Goal: Use online tool/utility: Use online tool/utility

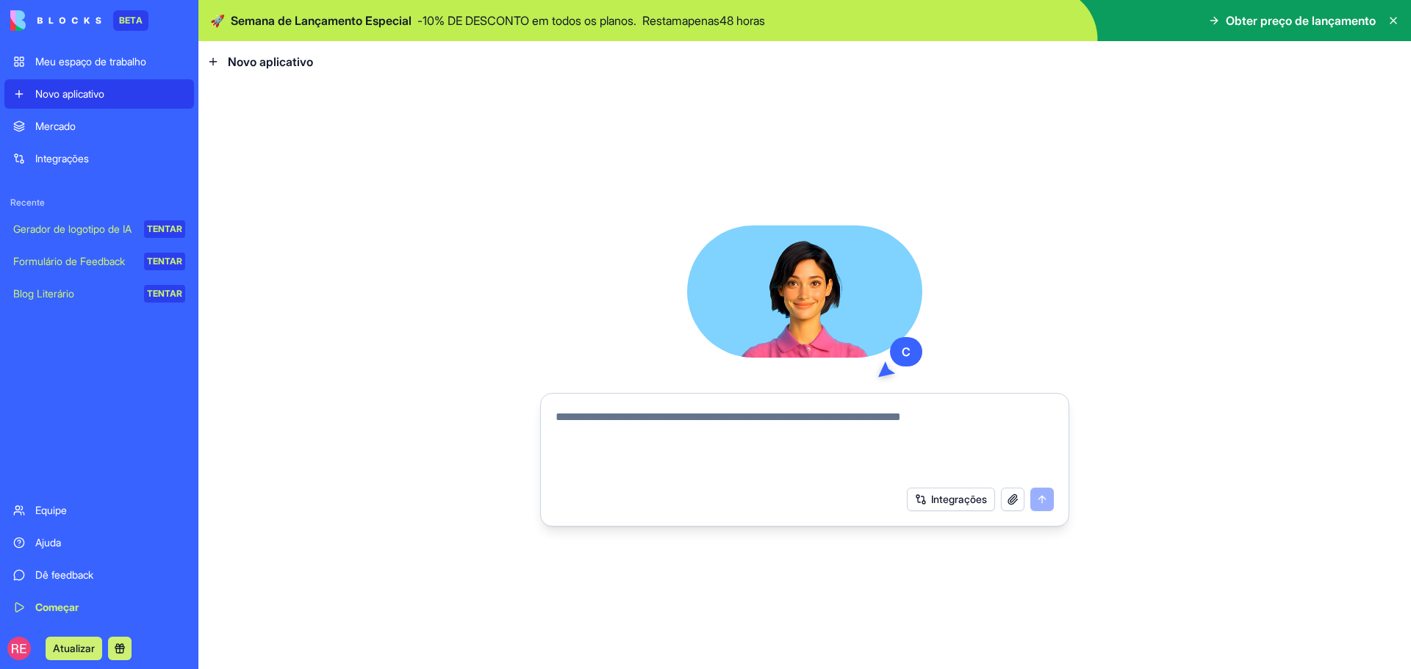
click at [68, 262] on font "Formulário de Feedback" at bounding box center [69, 261] width 112 height 12
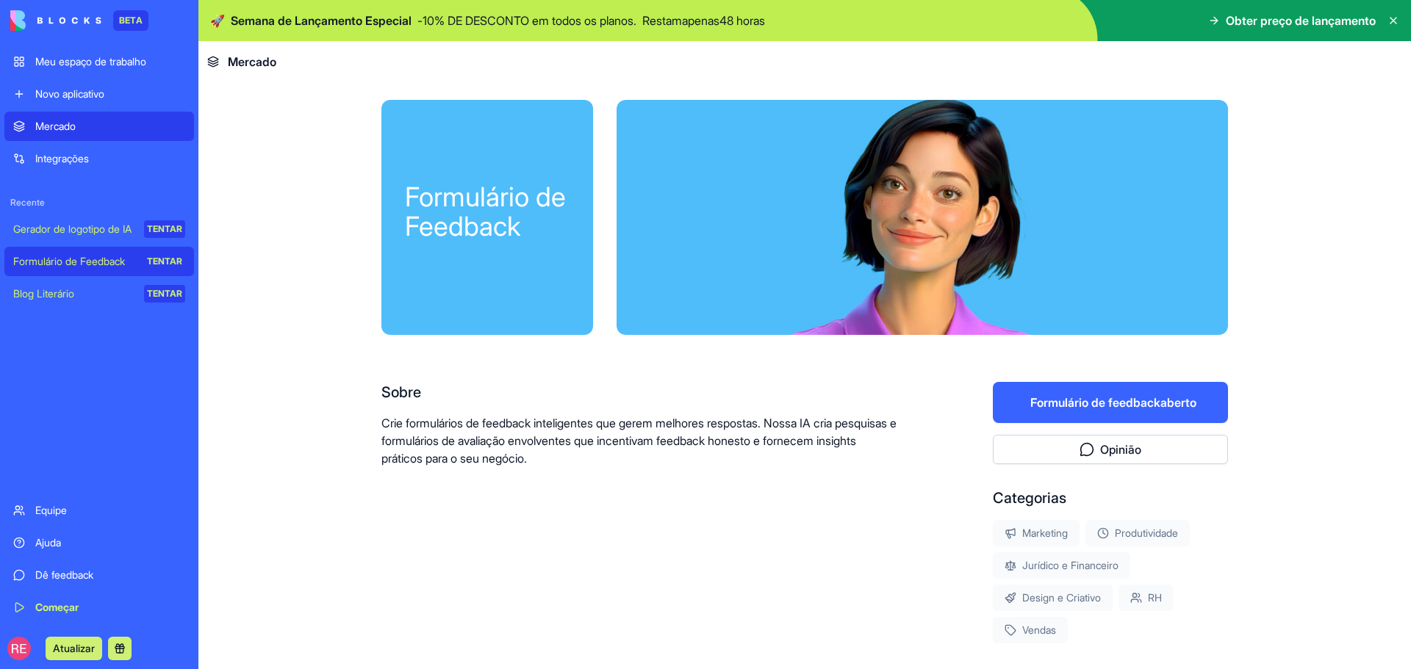
scroll to position [147, 0]
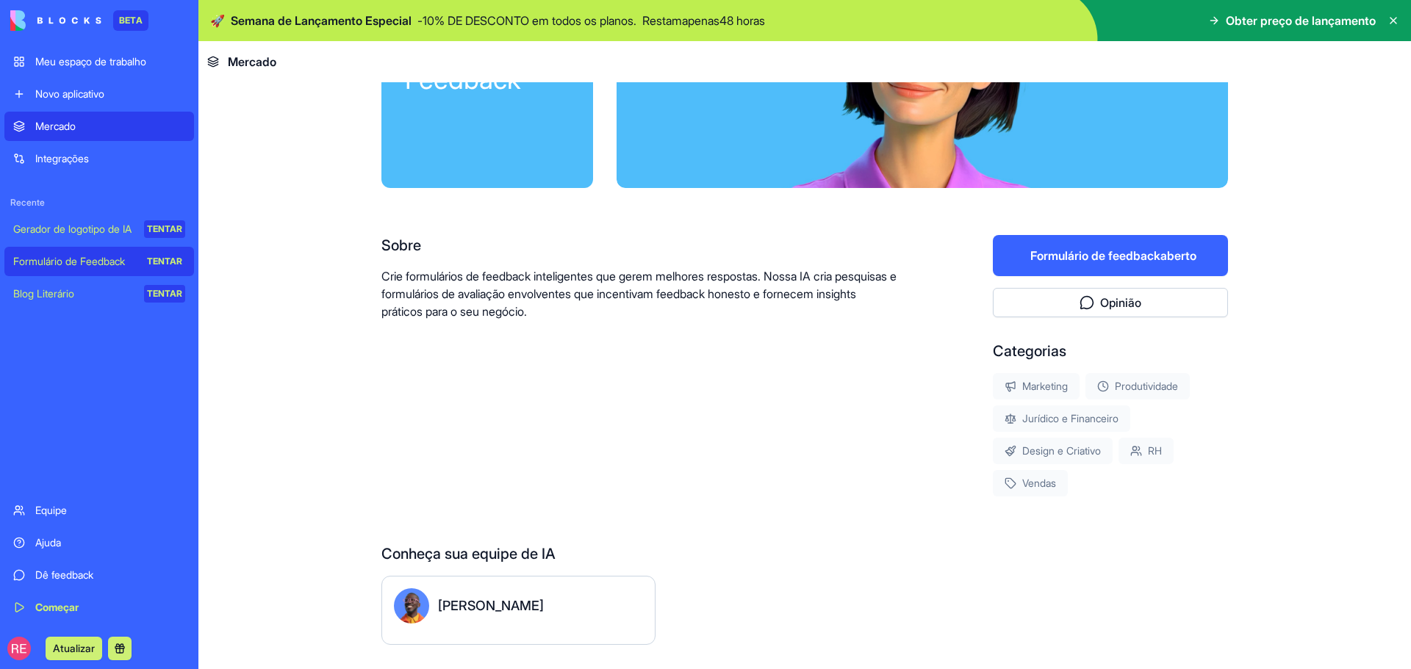
click at [1099, 260] on font "Formulário de feedback" at bounding box center [1095, 255] width 130 height 15
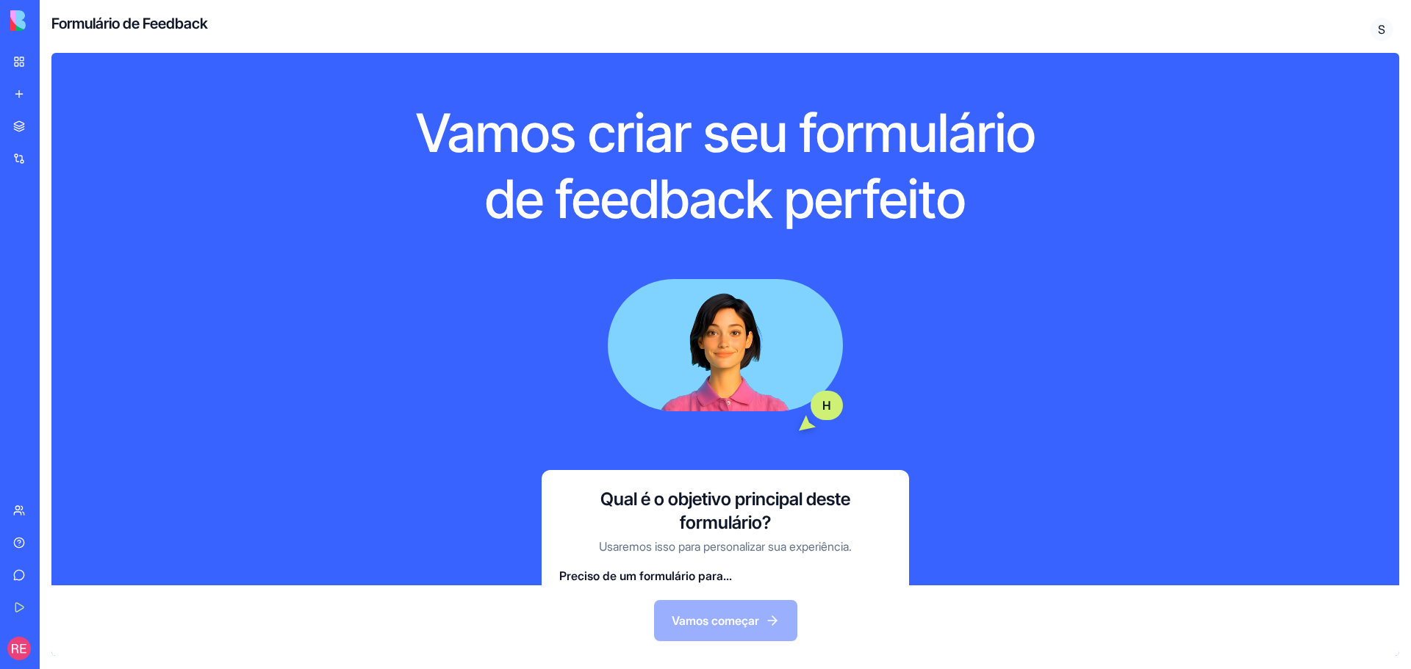
scroll to position [96, 0]
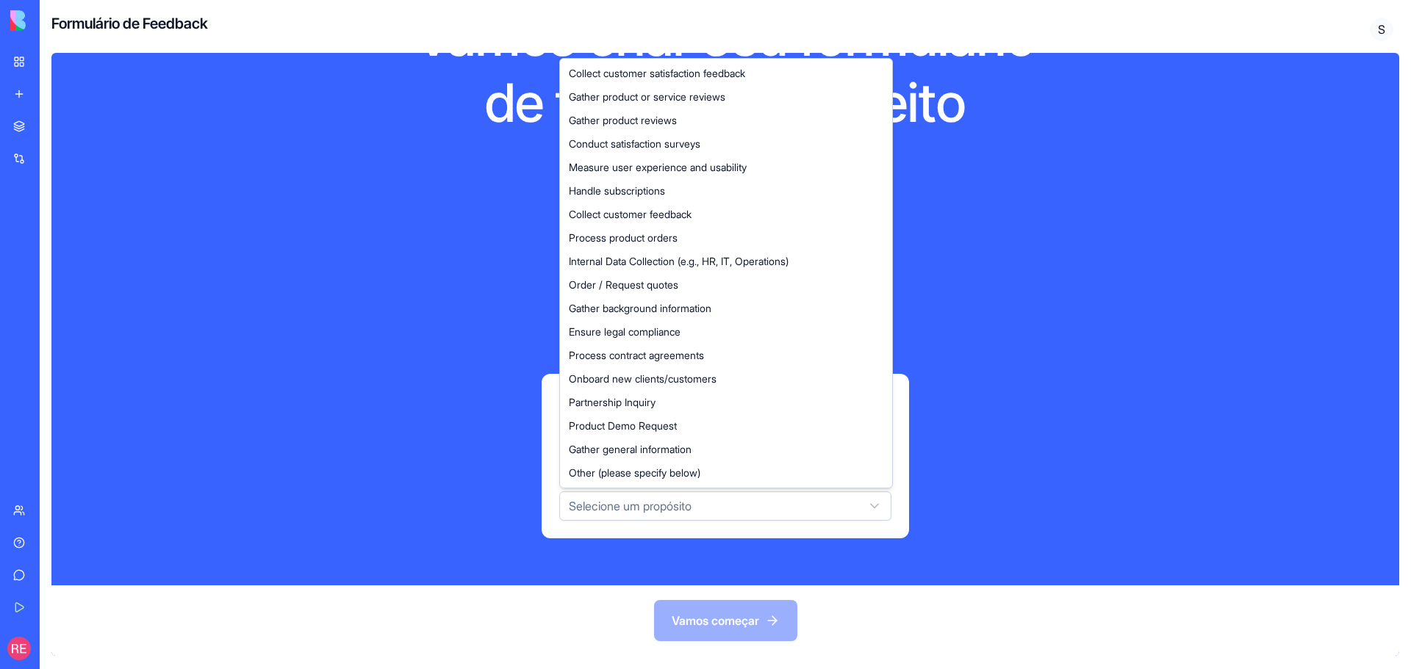
click at [669, 520] on html "BETA Meu espaço de trabalho Novo aplicativo Mercado Integrações Recente Gerador…" at bounding box center [705, 334] width 1411 height 669
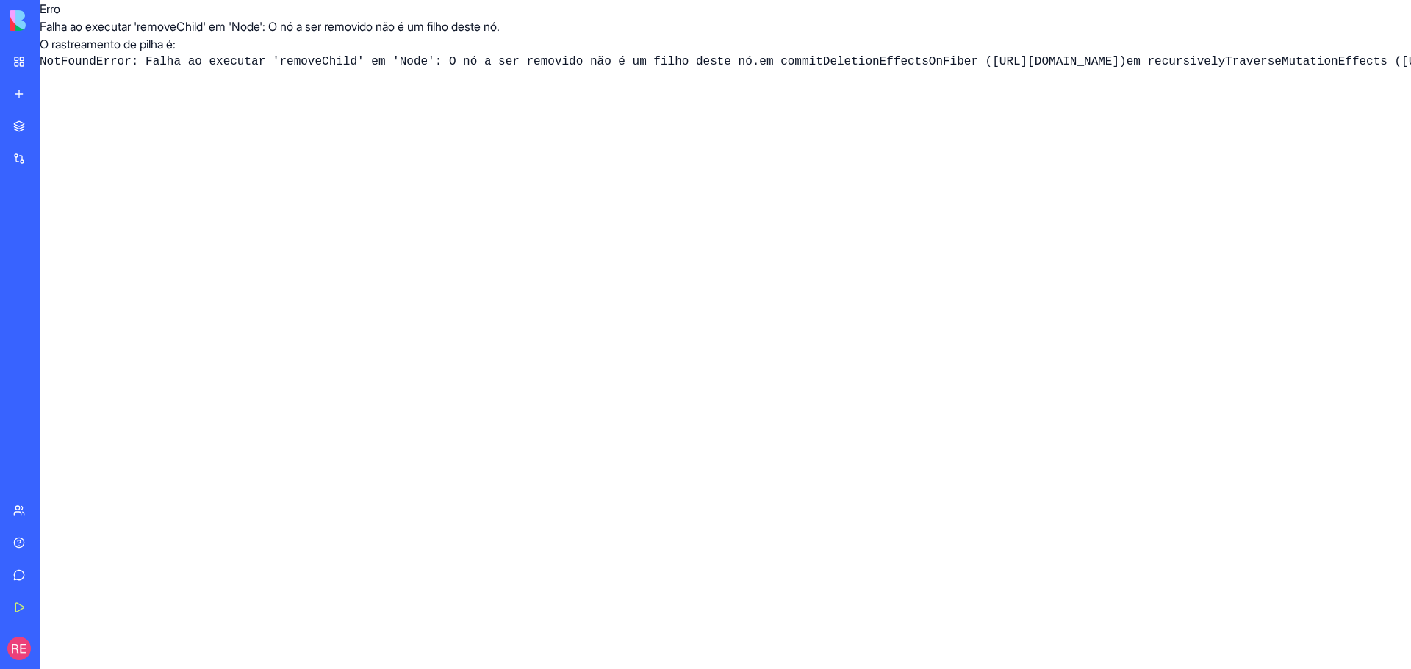
drag, startPoint x: 492, startPoint y: 79, endPoint x: 281, endPoint y: 82, distance: 211.7
click at [759, 68] on font "em commitDeletionEffectsOnFiber (https://static.blocks.diy/assets/vccb8ce70/ent…" at bounding box center [942, 61] width 367 height 13
copy font "https://static.blocks.diy/assets/"
click at [13, 268] on div "Formulário de Feedback" at bounding box center [13, 261] width 0 height 15
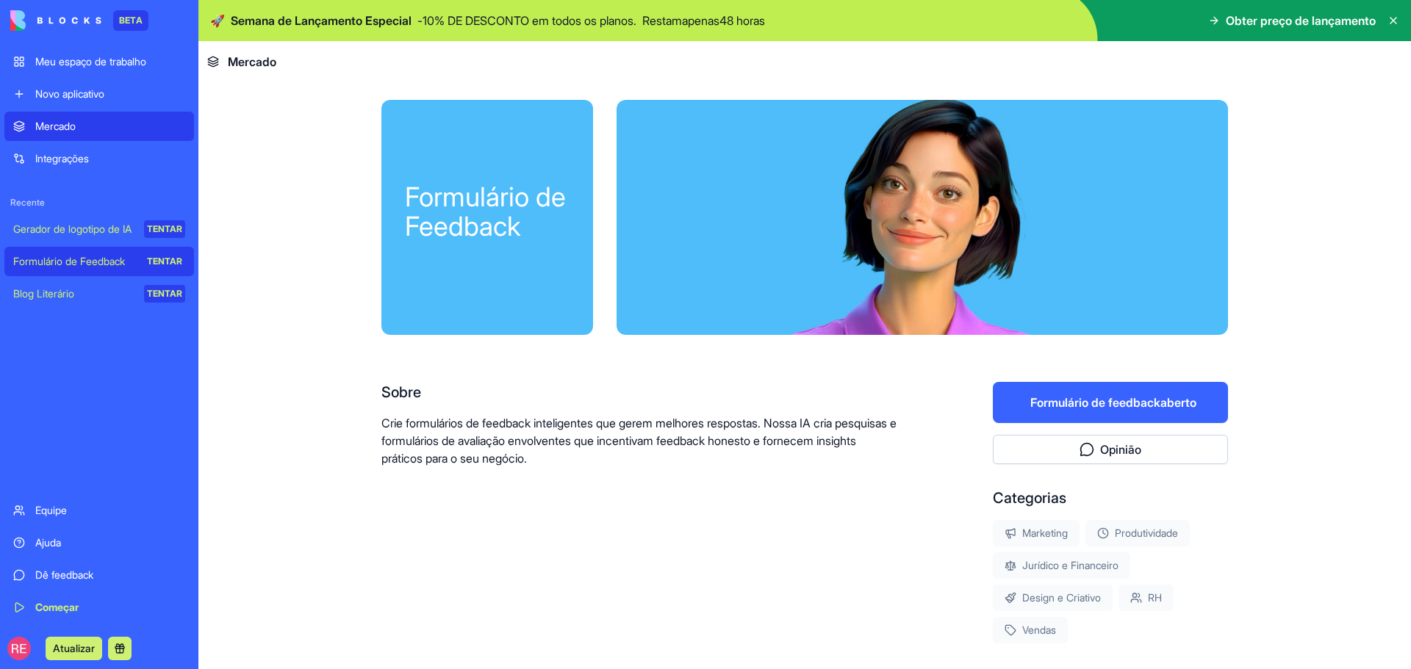
click at [1057, 410] on font "Formulário de feedback aberto" at bounding box center [1113, 403] width 166 height 18
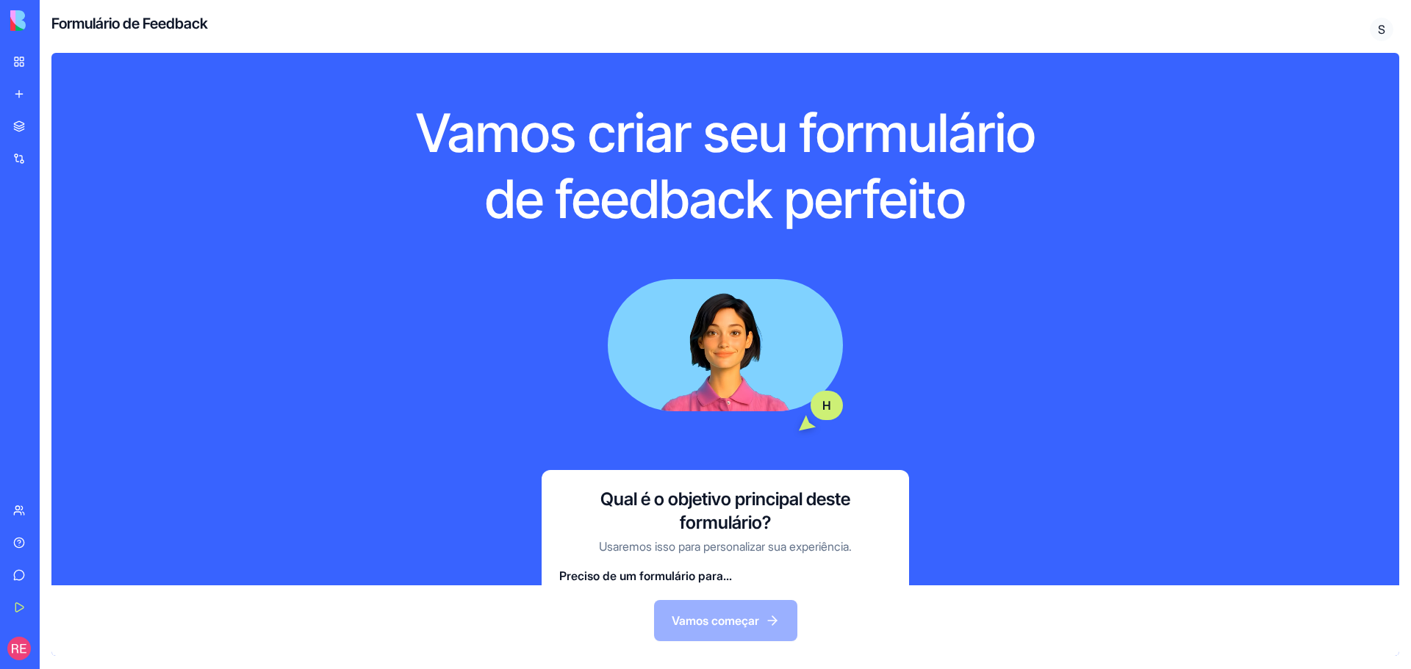
scroll to position [96, 0]
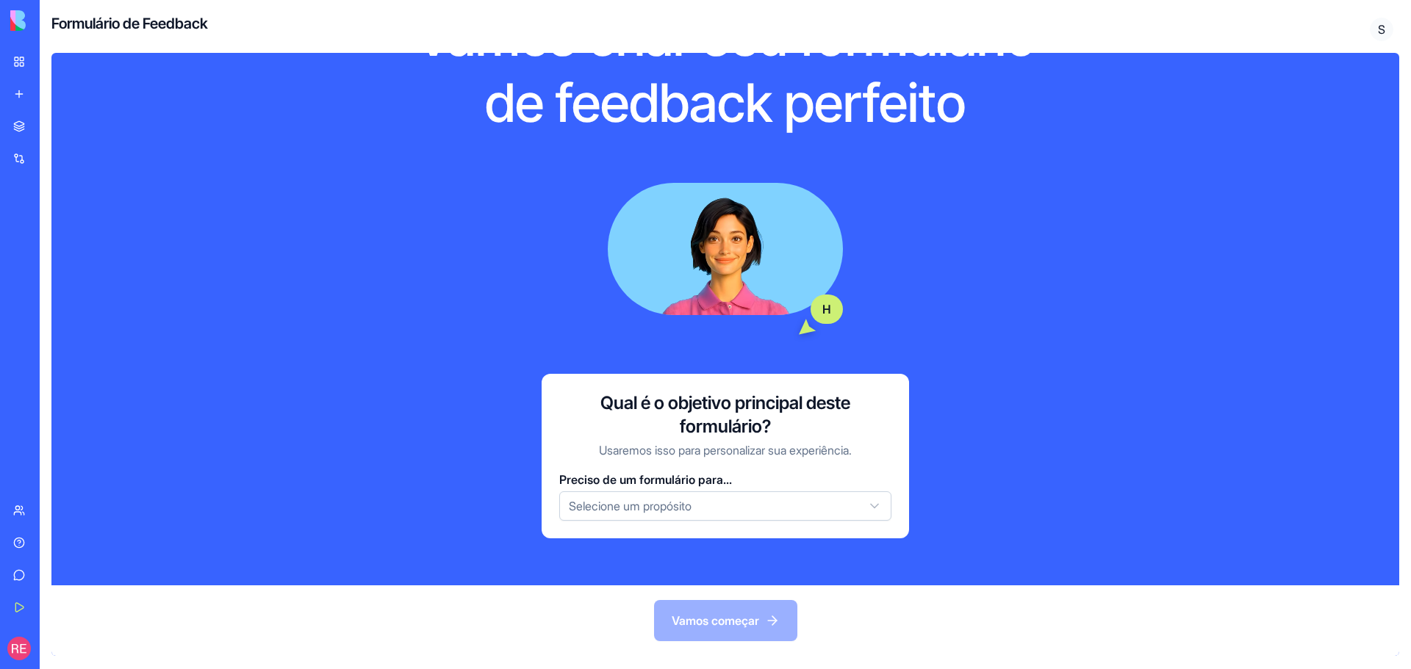
click at [707, 509] on html "BETA Meu espaço de trabalho Novo aplicativo Mercado Integrações Recente Gerador…" at bounding box center [705, 334] width 1411 height 669
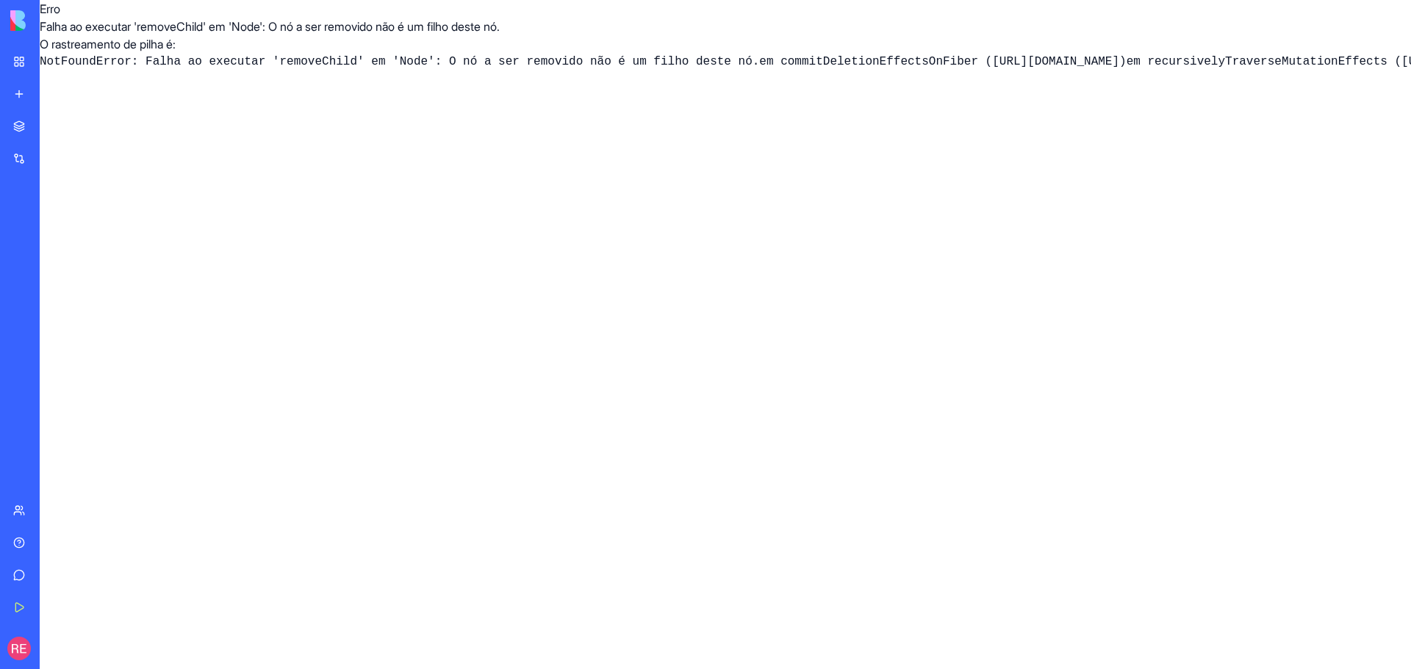
click at [65, 264] on font "Formulário de Feedback" at bounding box center [69, 261] width 112 height 12
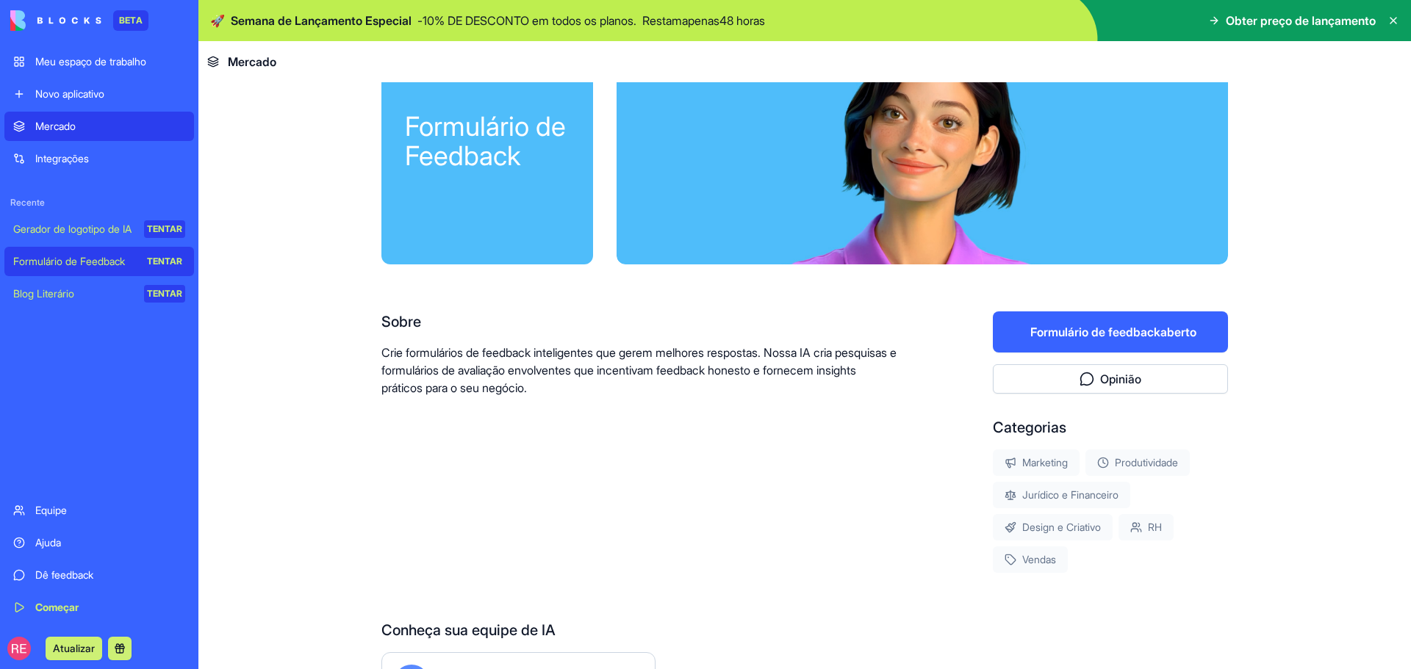
scroll to position [187, 0]
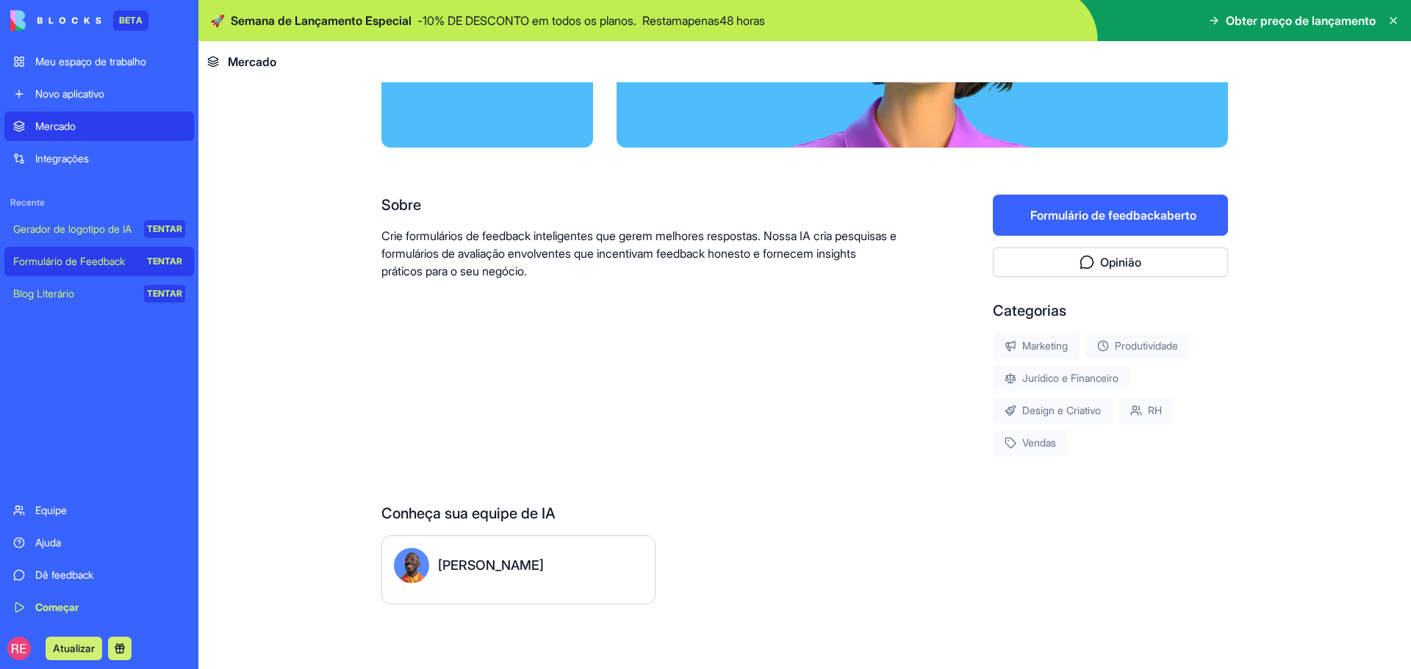
click at [73, 121] on font "Mercado" at bounding box center [55, 126] width 40 height 12
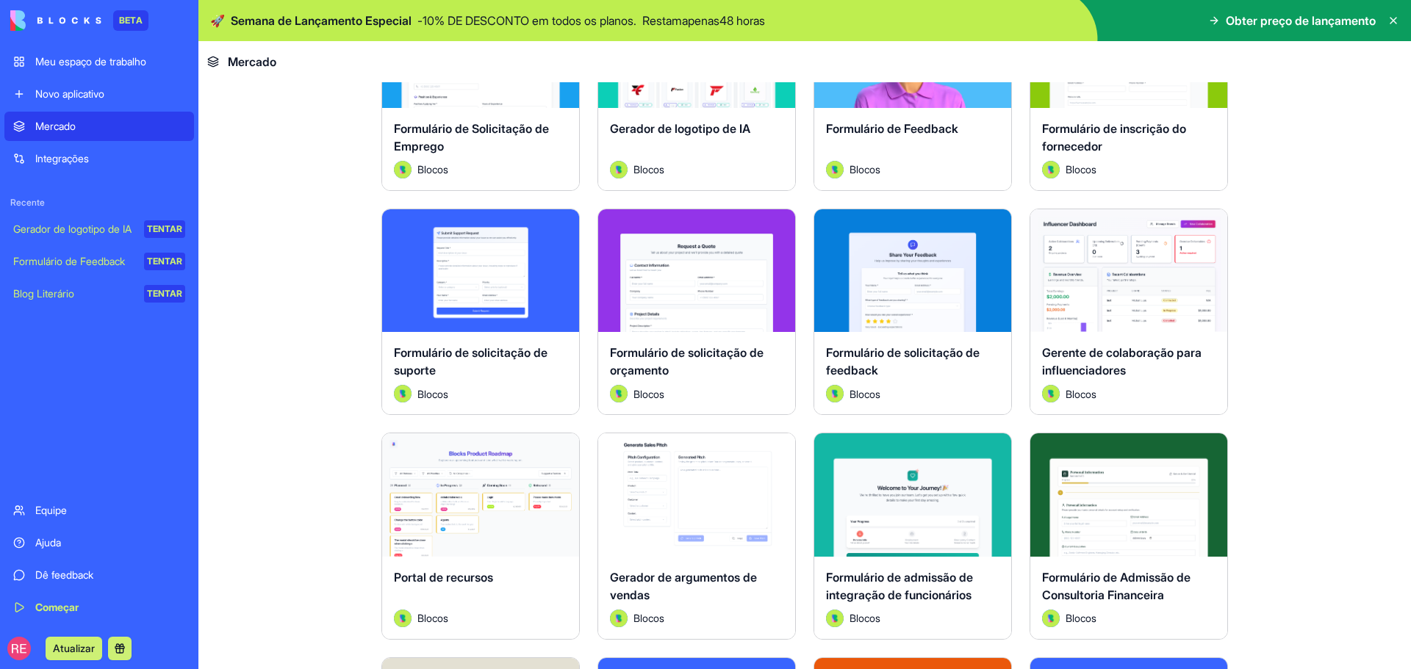
scroll to position [922, 0]
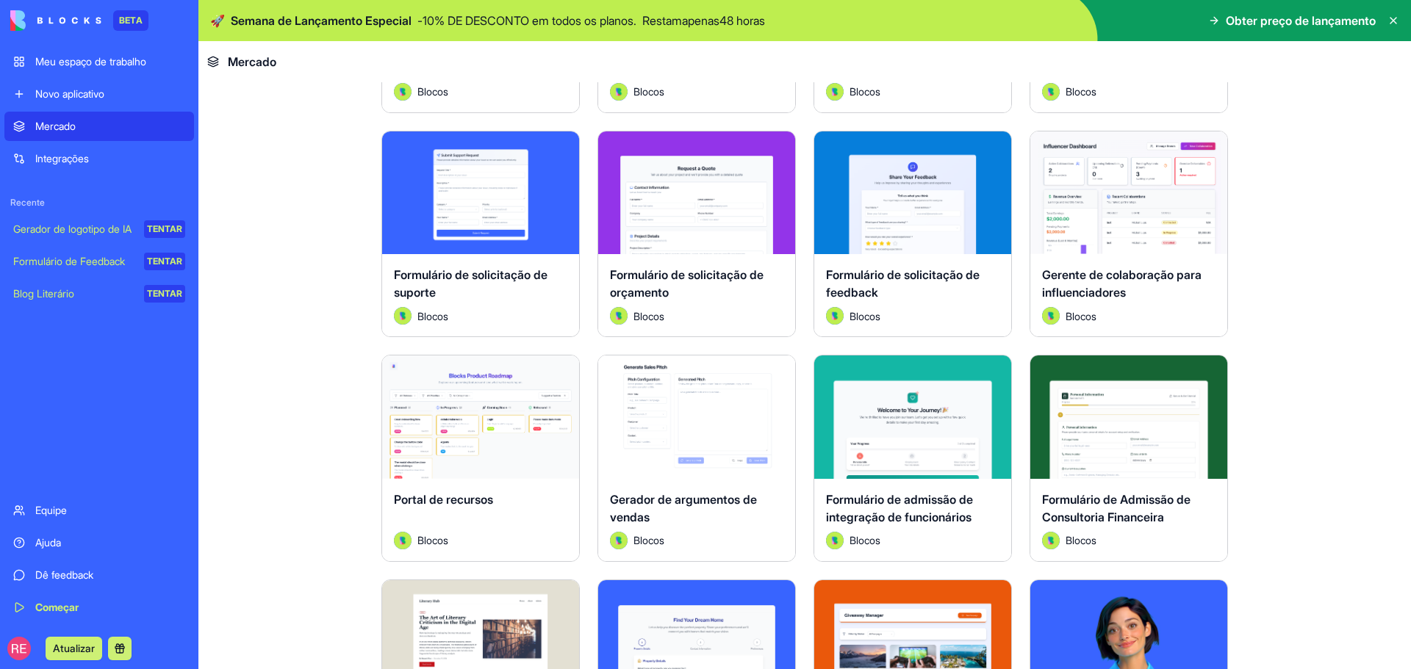
click at [1152, 246] on div "Explorar" at bounding box center [1128, 193] width 197 height 123
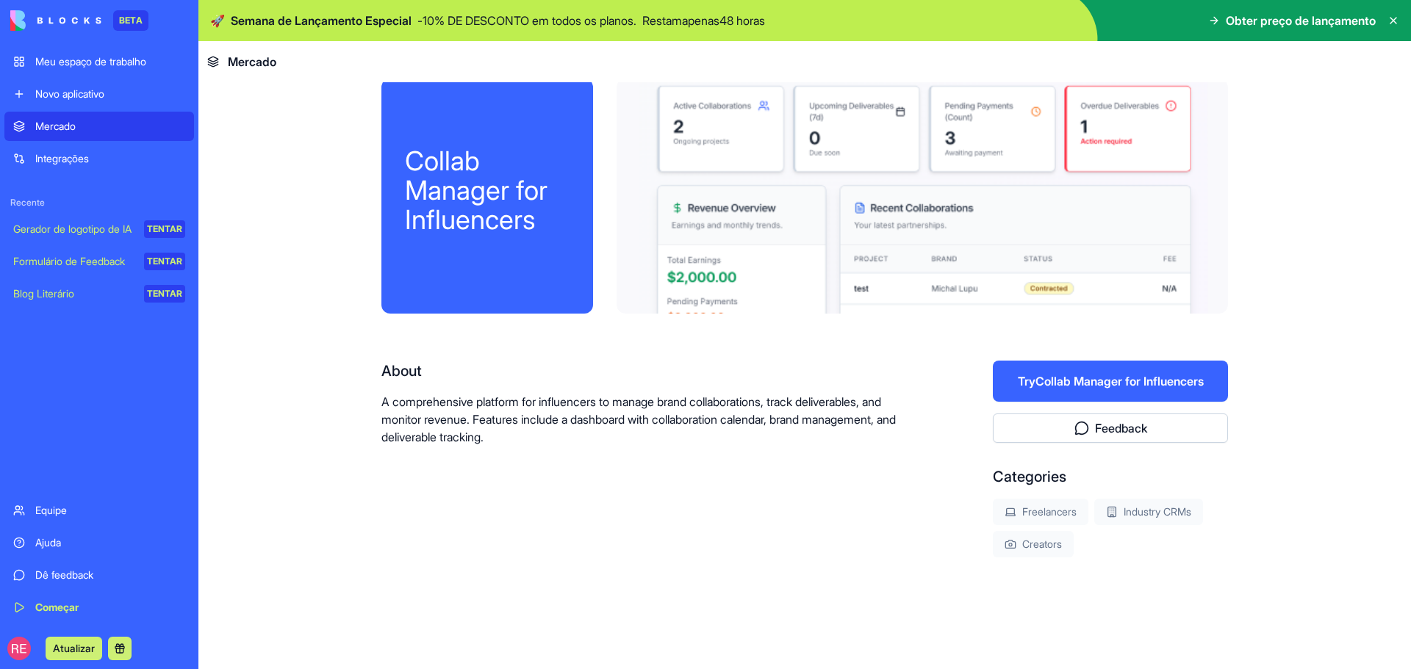
scroll to position [21, 0]
click at [1138, 192] on div at bounding box center [922, 196] width 611 height 235
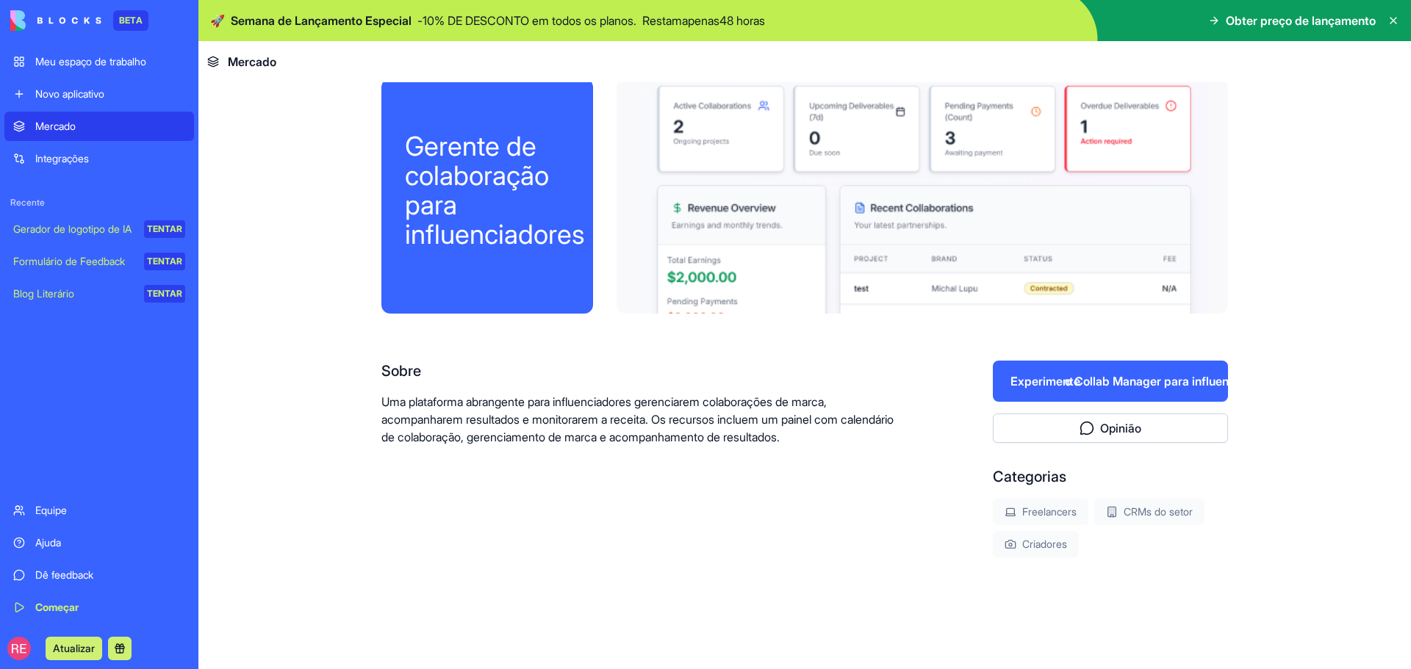
click at [1132, 380] on font "o Collab Manager para influenciadores" at bounding box center [1170, 381] width 211 height 15
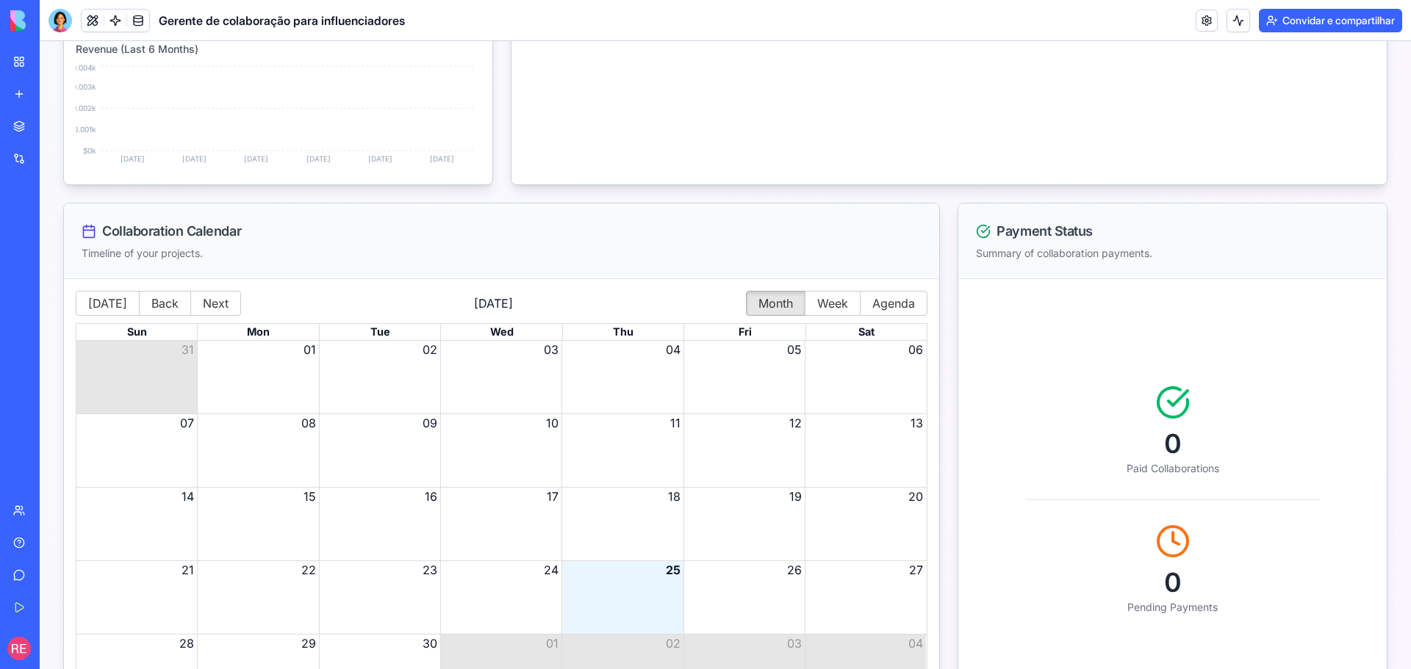
scroll to position [467, 0]
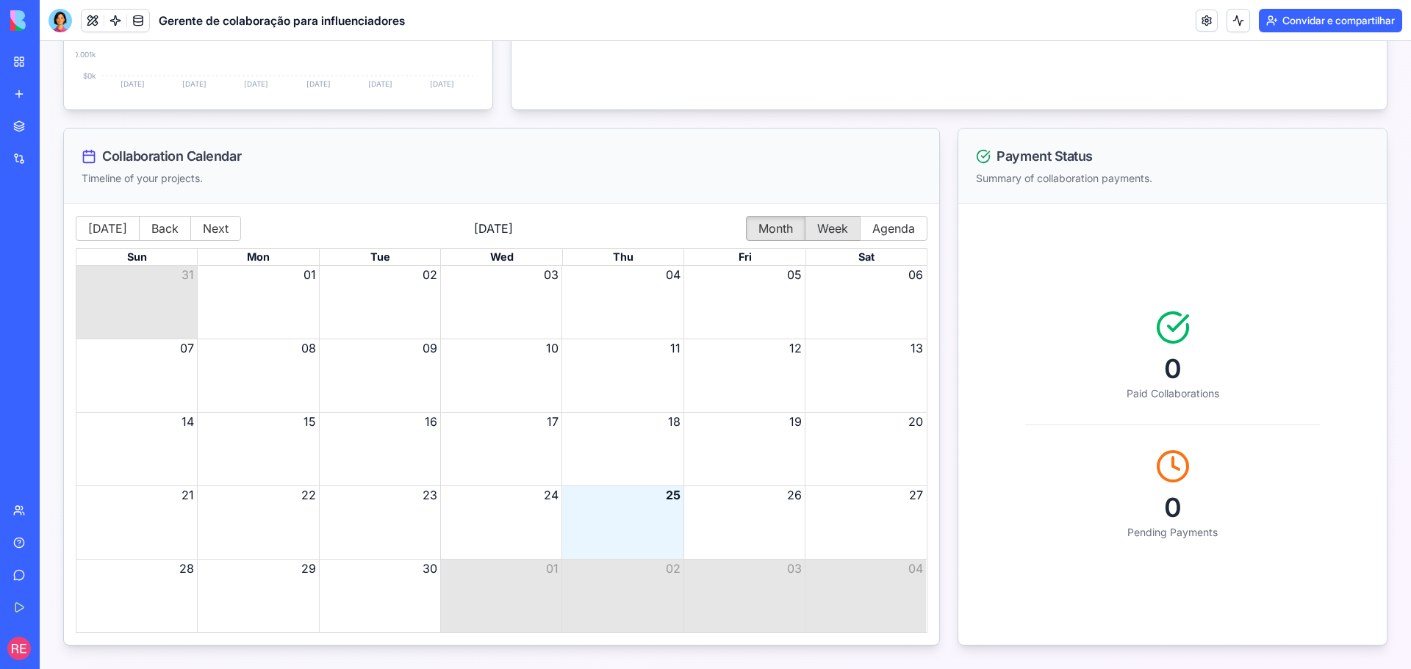
click at [817, 232] on button "Week" at bounding box center [833, 228] width 56 height 25
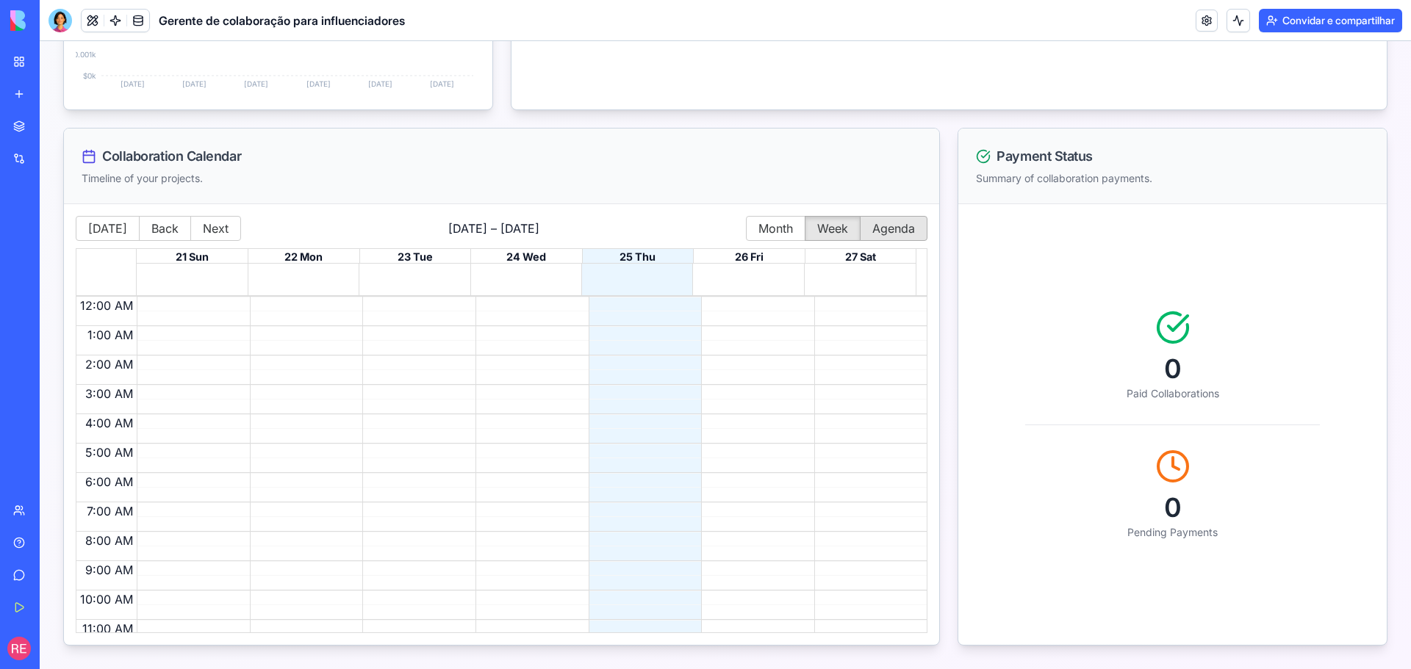
click at [882, 227] on button "Agenda" at bounding box center [894, 228] width 68 height 25
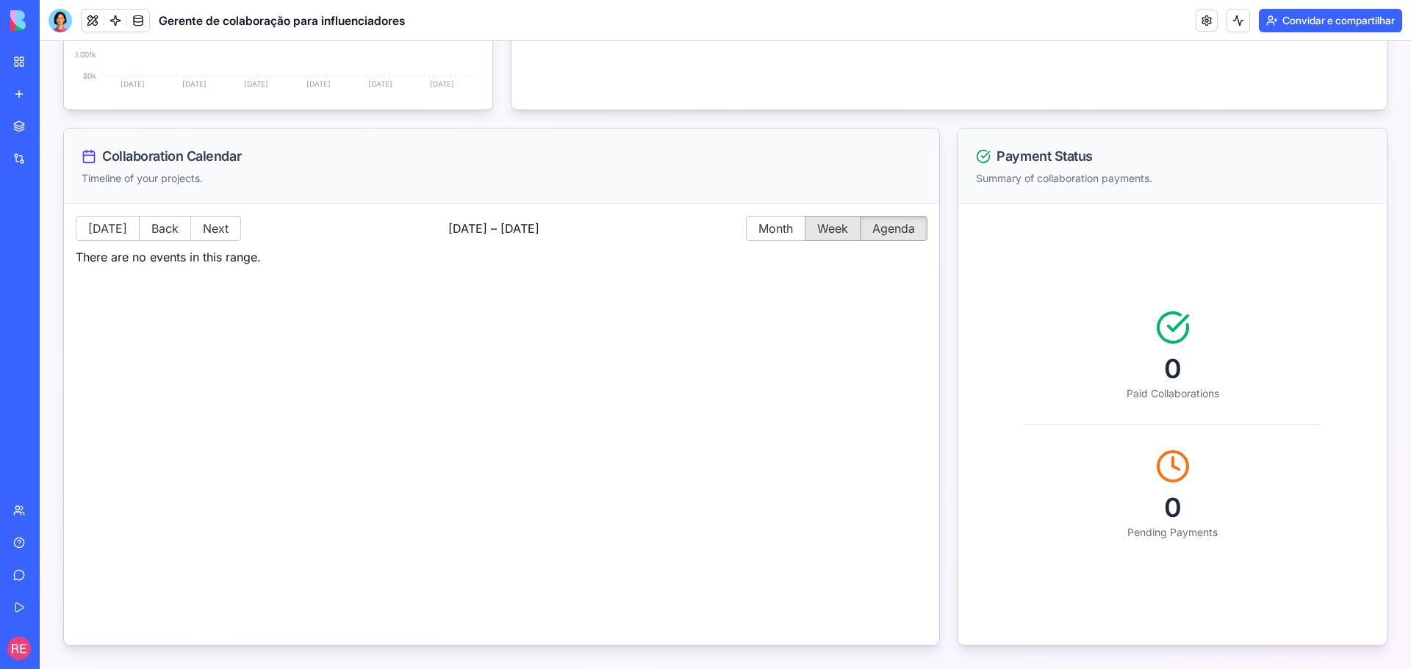
click at [828, 227] on button "Week" at bounding box center [833, 228] width 56 height 25
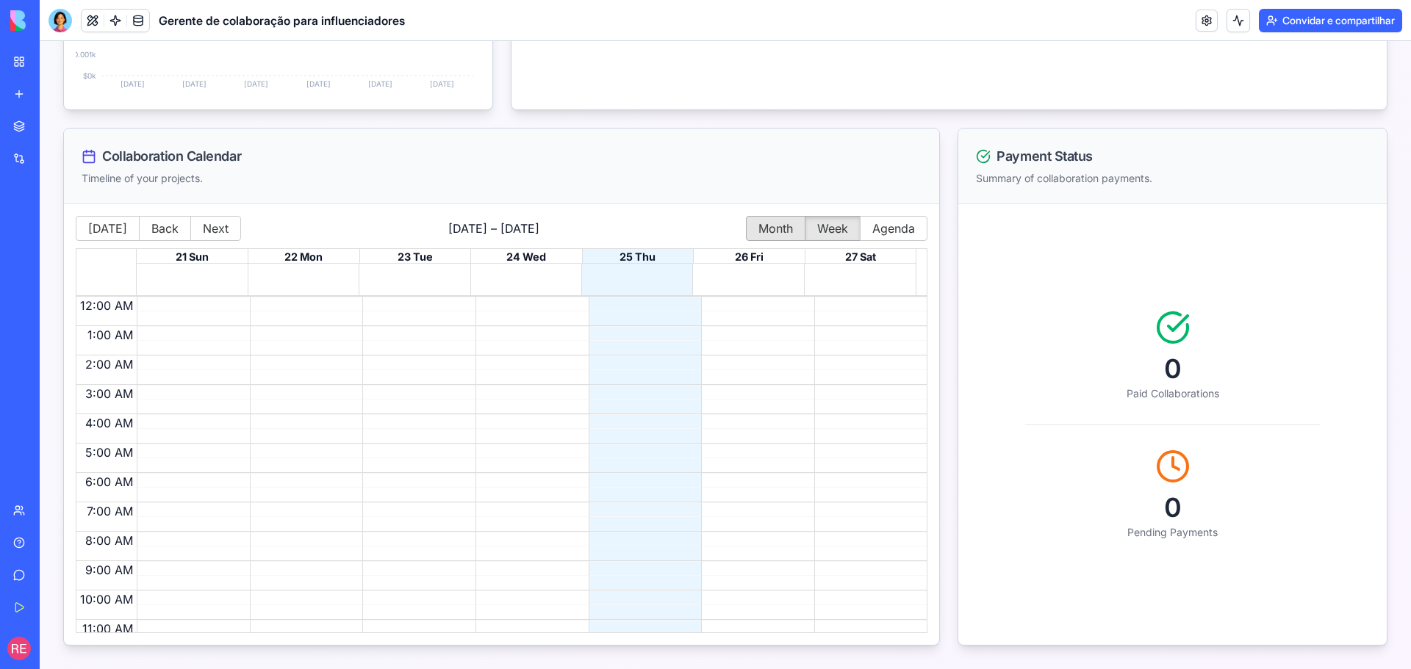
click at [775, 226] on button "Month" at bounding box center [776, 228] width 60 height 25
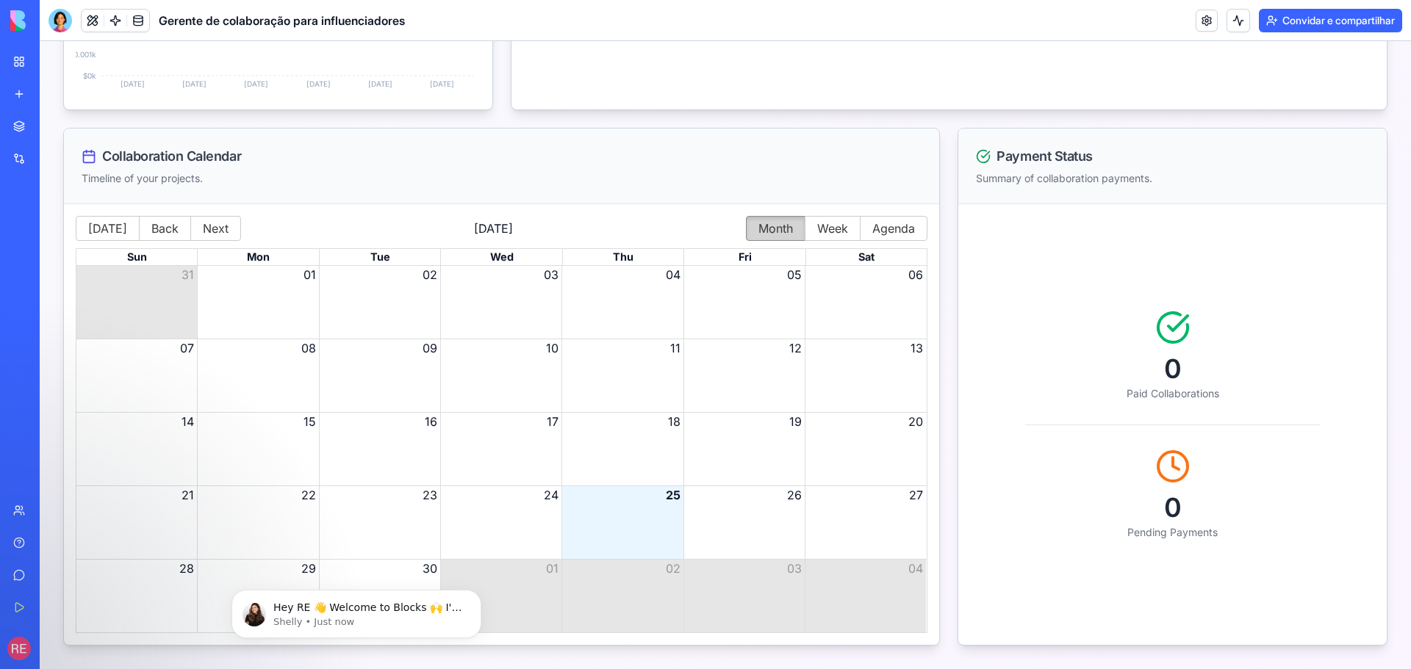
scroll to position [0, 0]
